Goal: Find specific page/section: Find specific page/section

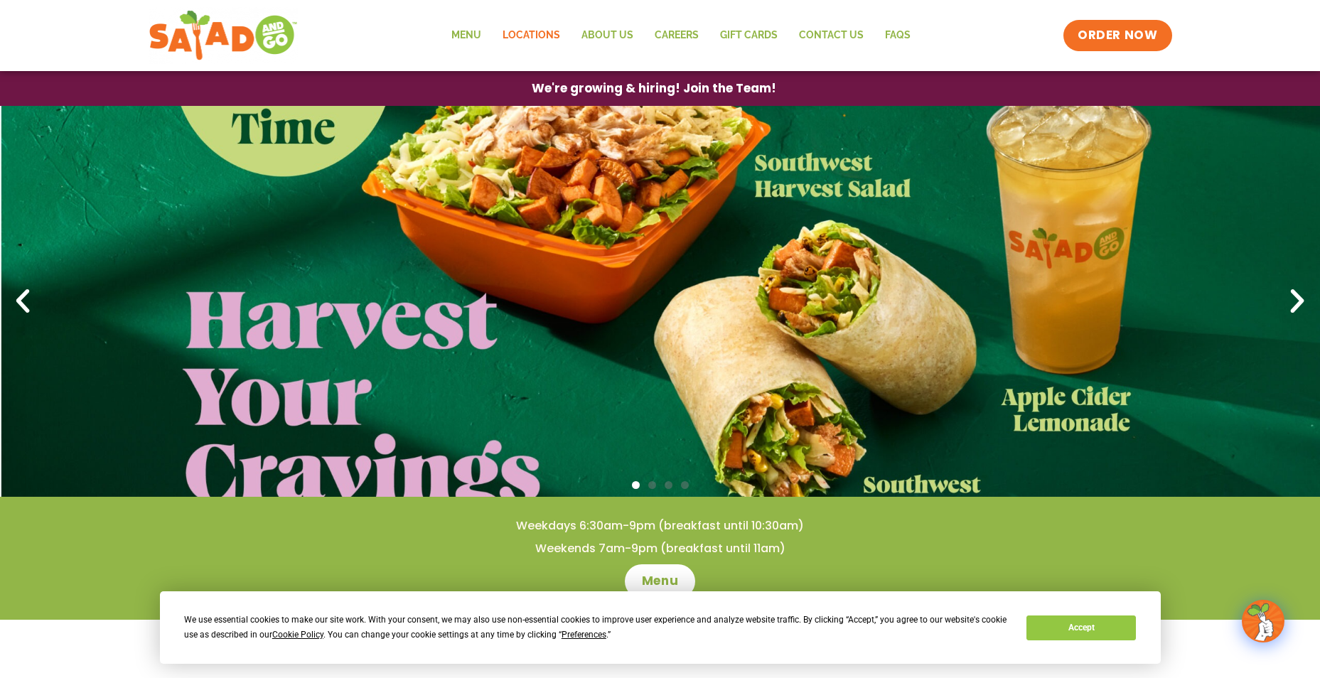
click at [530, 32] on link "Locations" at bounding box center [531, 35] width 79 height 33
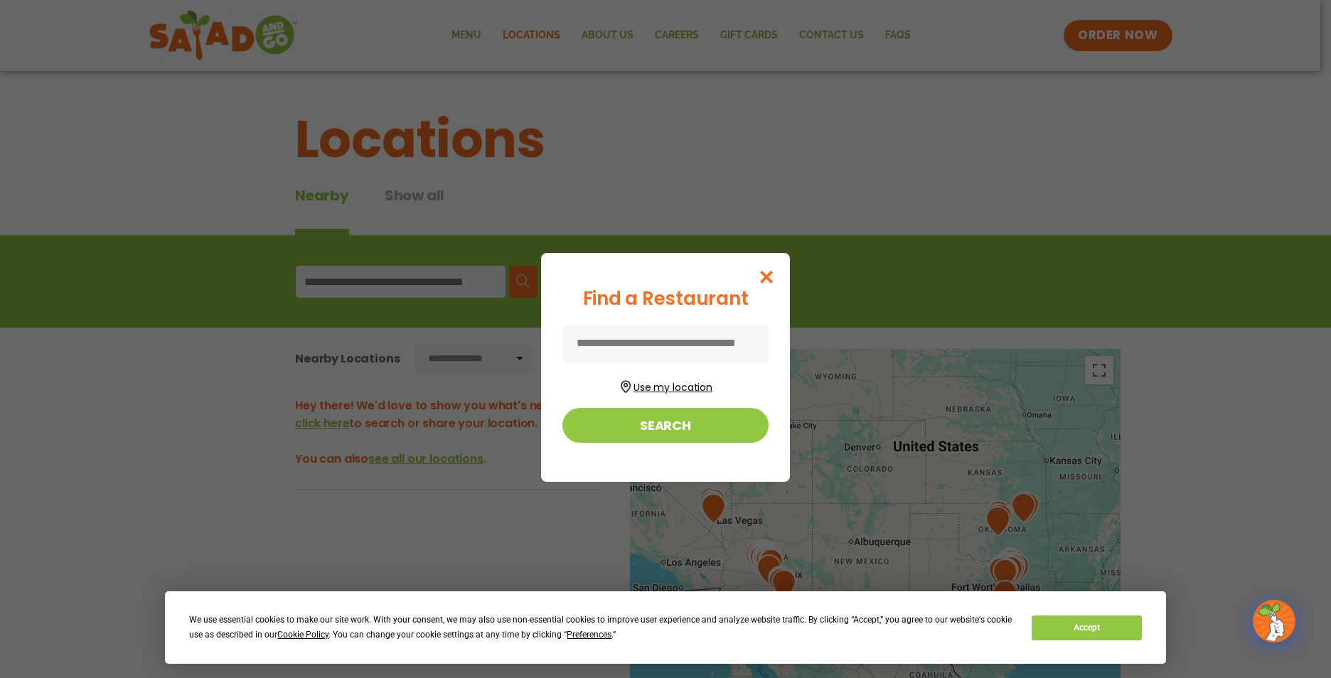
click at [672, 382] on button "Use my location" at bounding box center [665, 385] width 206 height 19
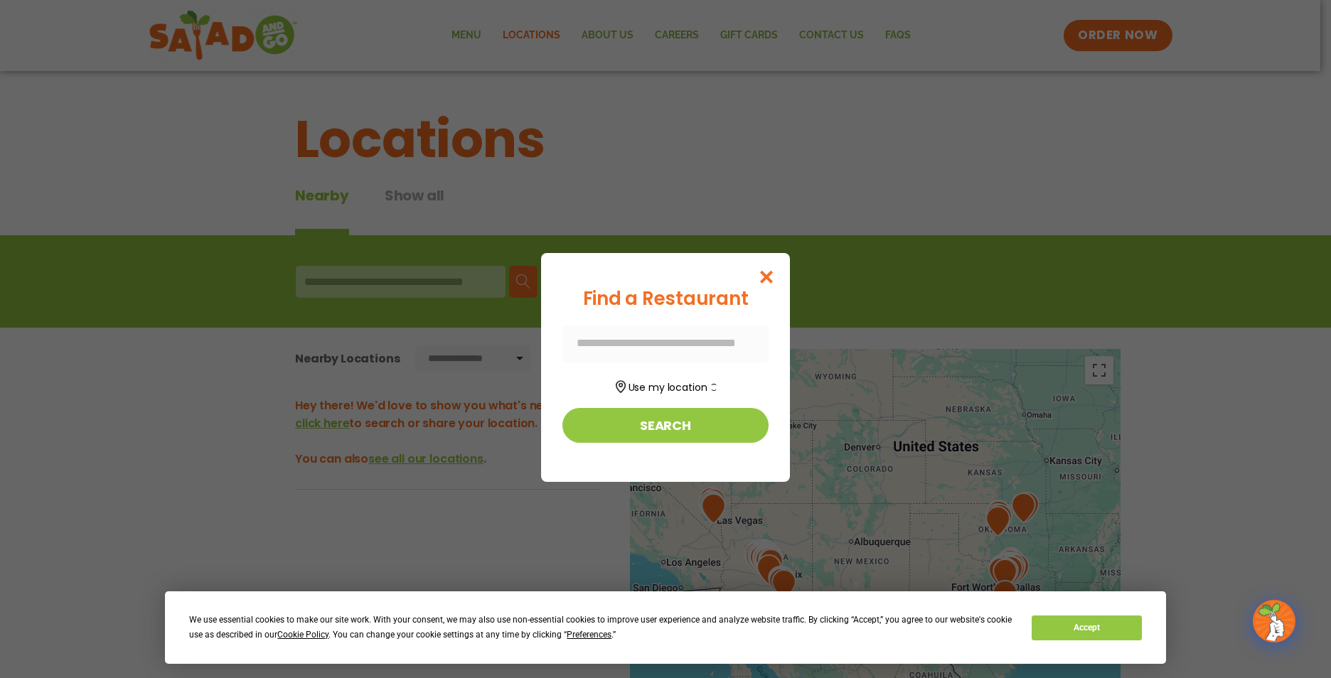
click at [670, 345] on div at bounding box center [665, 345] width 206 height 38
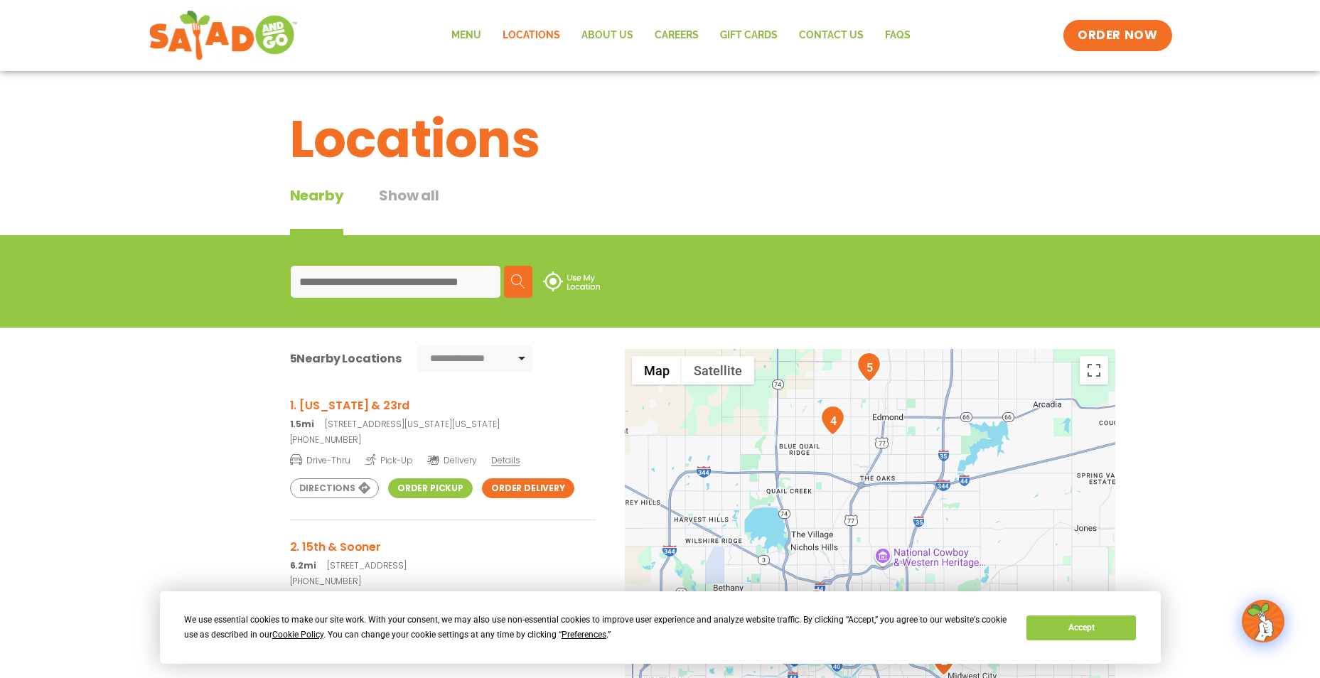
click at [427, 491] on link "Order Pickup" at bounding box center [430, 488] width 85 height 20
